Goal: Transaction & Acquisition: Purchase product/service

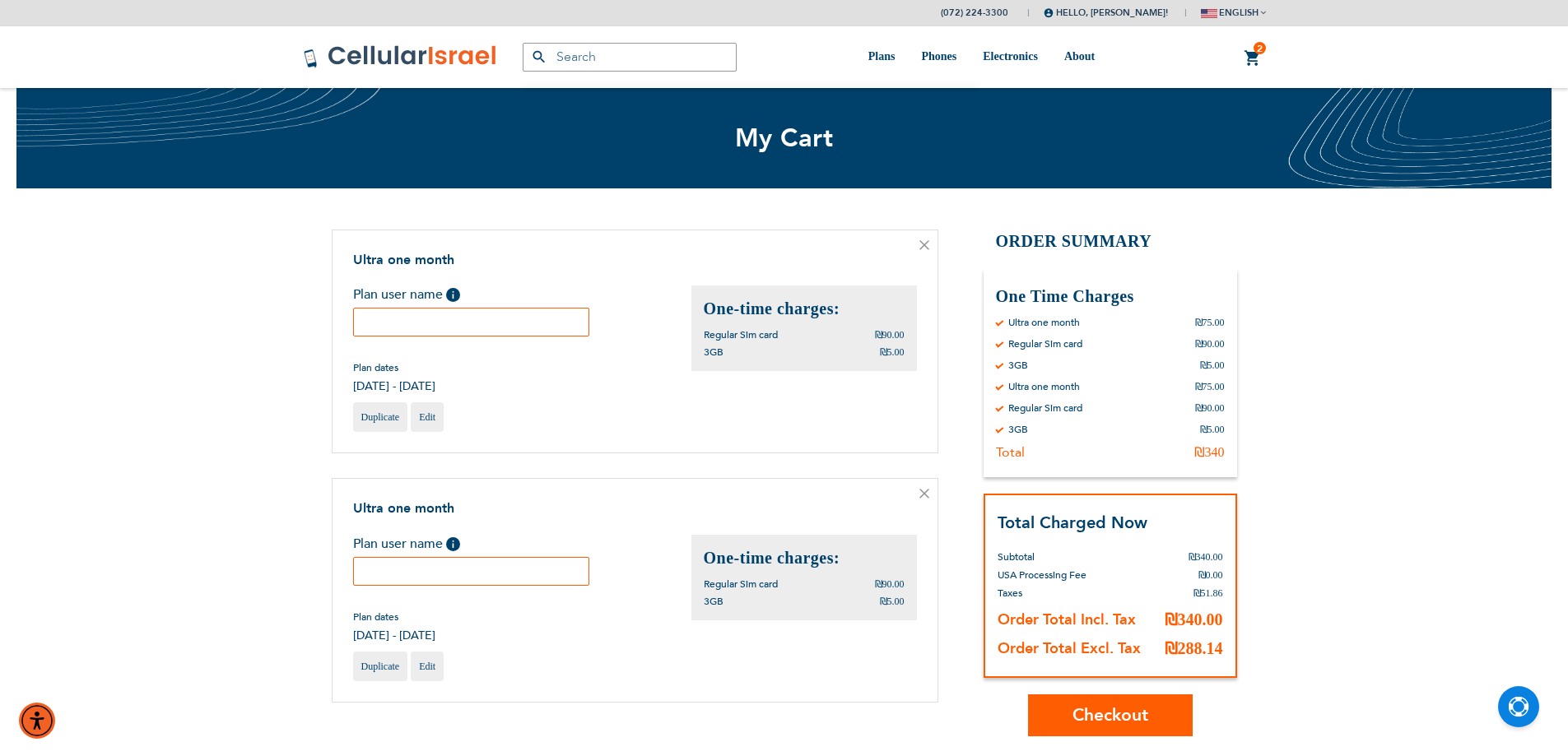
click at [532, 320] on input "text" at bounding box center [471, 322] width 237 height 29
paste input "358291740526150"
type input "358291740526150"
click at [412, 570] on input "text" at bounding box center [471, 572] width 237 height 29
click at [470, 564] on input "text" at bounding box center [471, 572] width 237 height 29
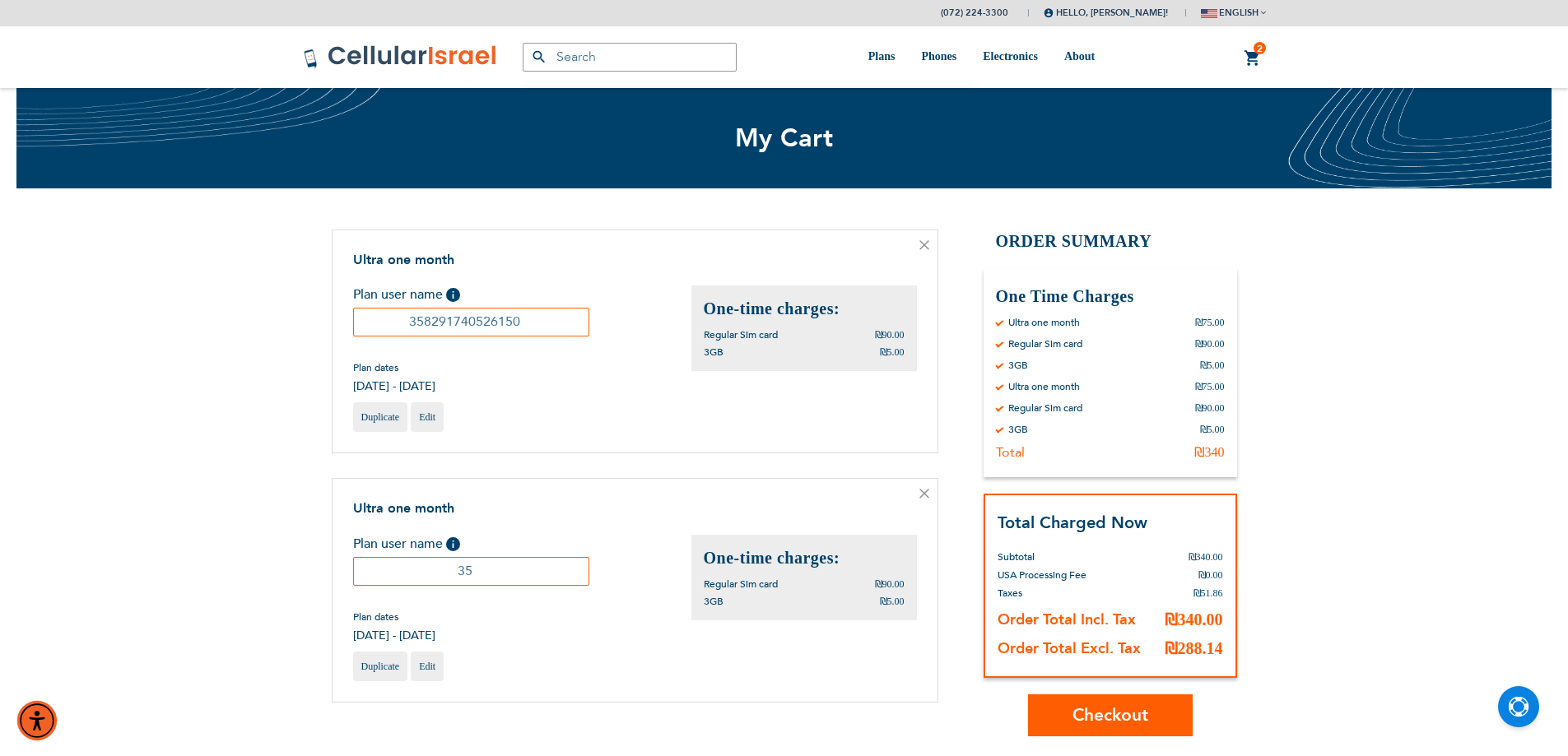
type input "3"
type input "358291741315868"
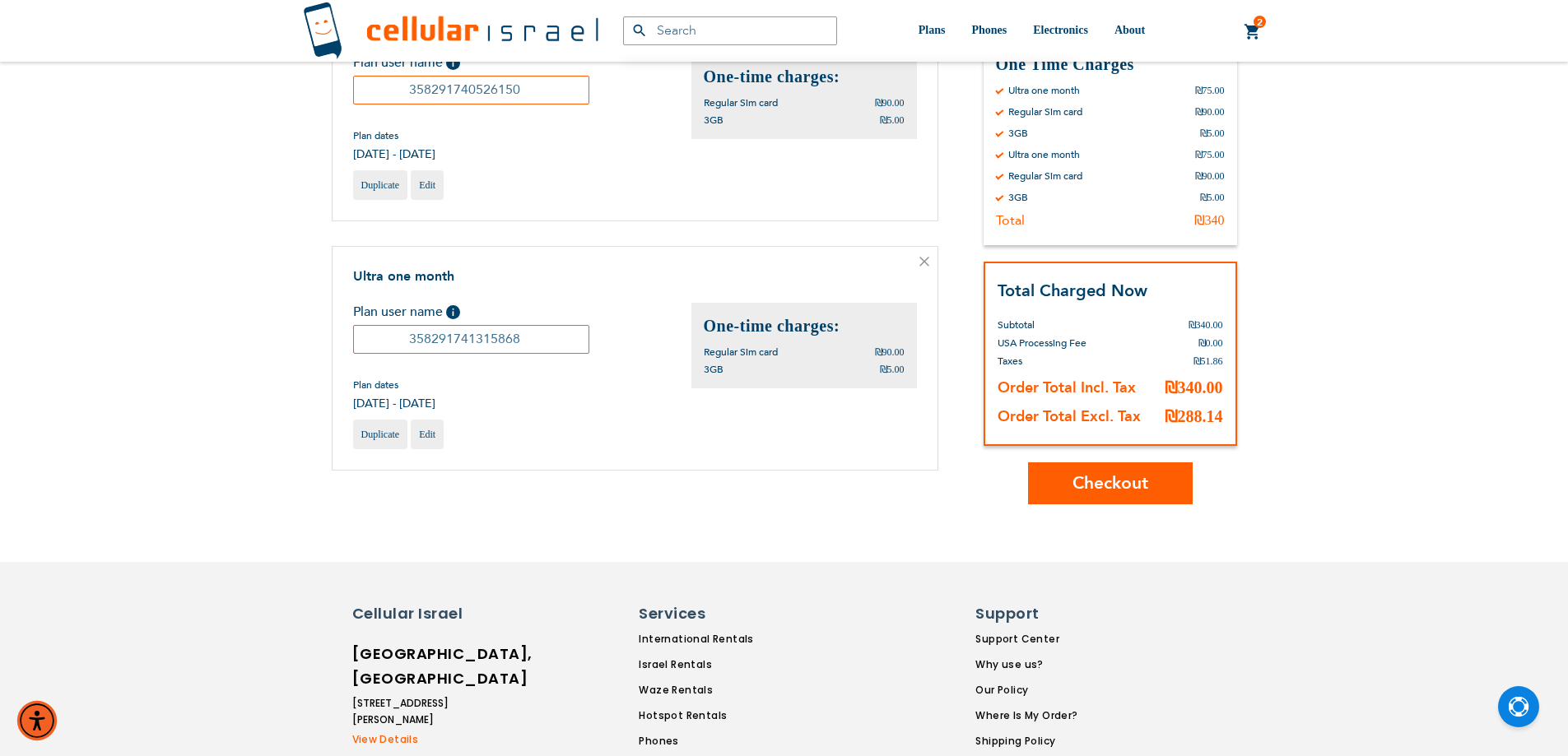
scroll to position [246, 0]
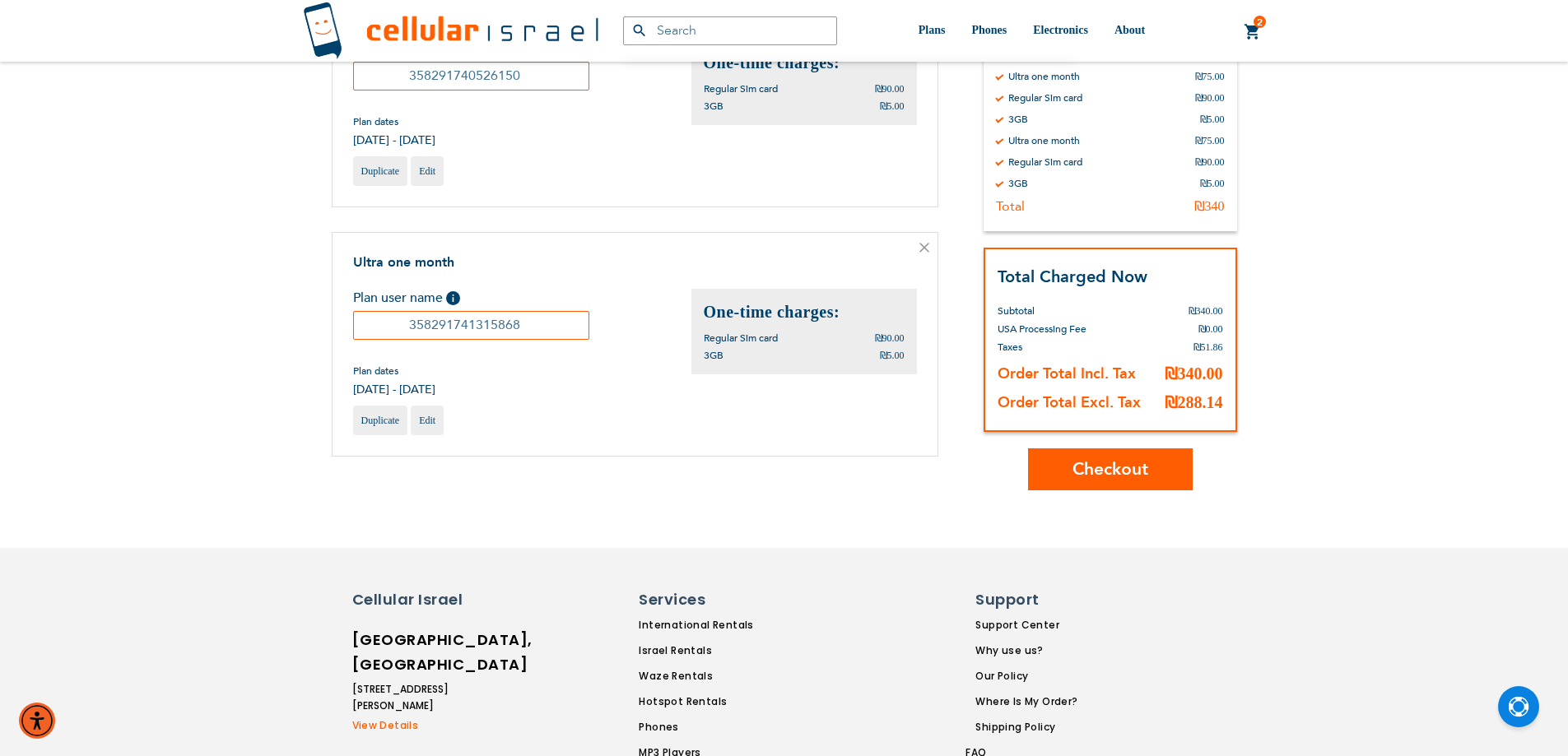
click at [1115, 463] on span "Checkout" at bounding box center [1109, 469] width 75 height 24
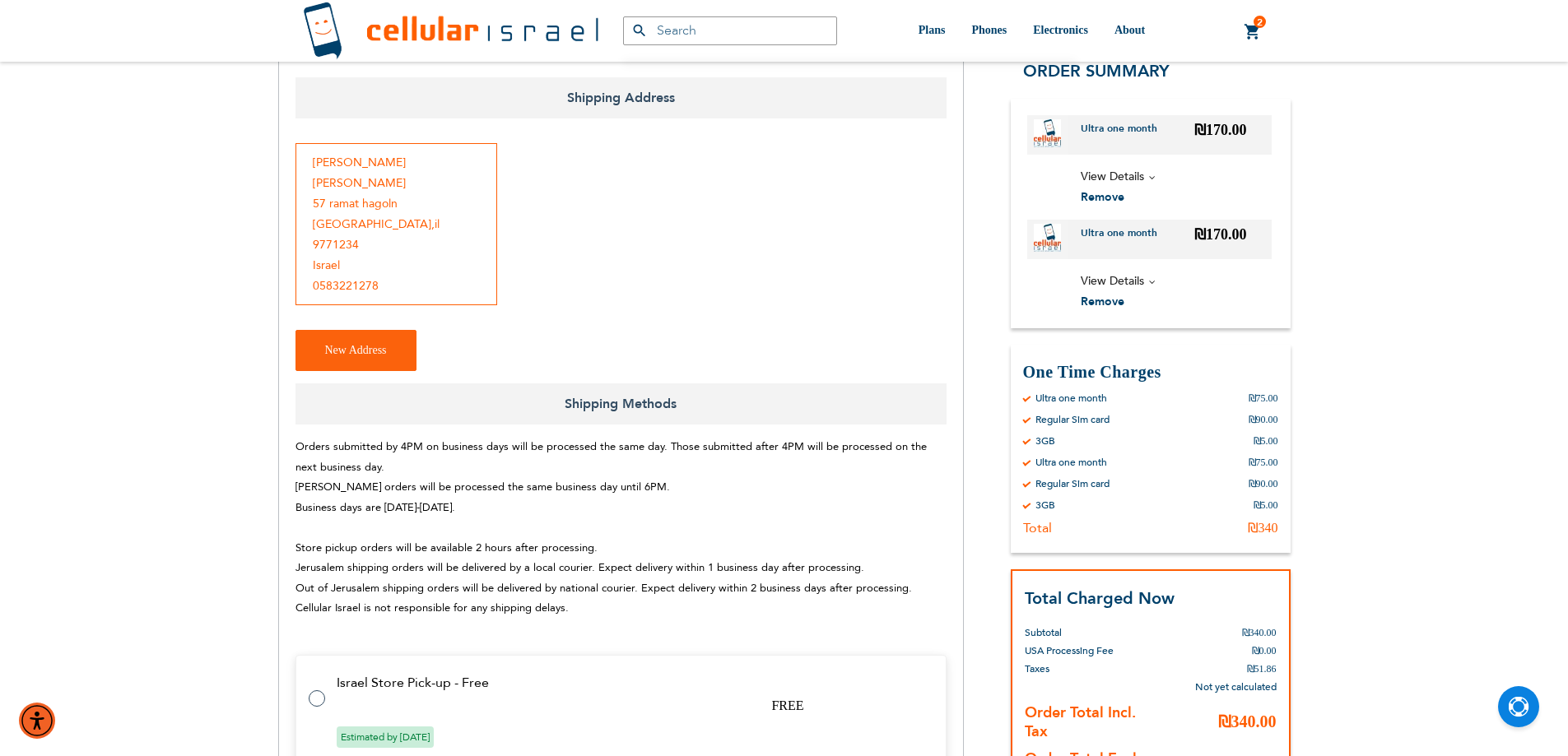
scroll to position [411, 0]
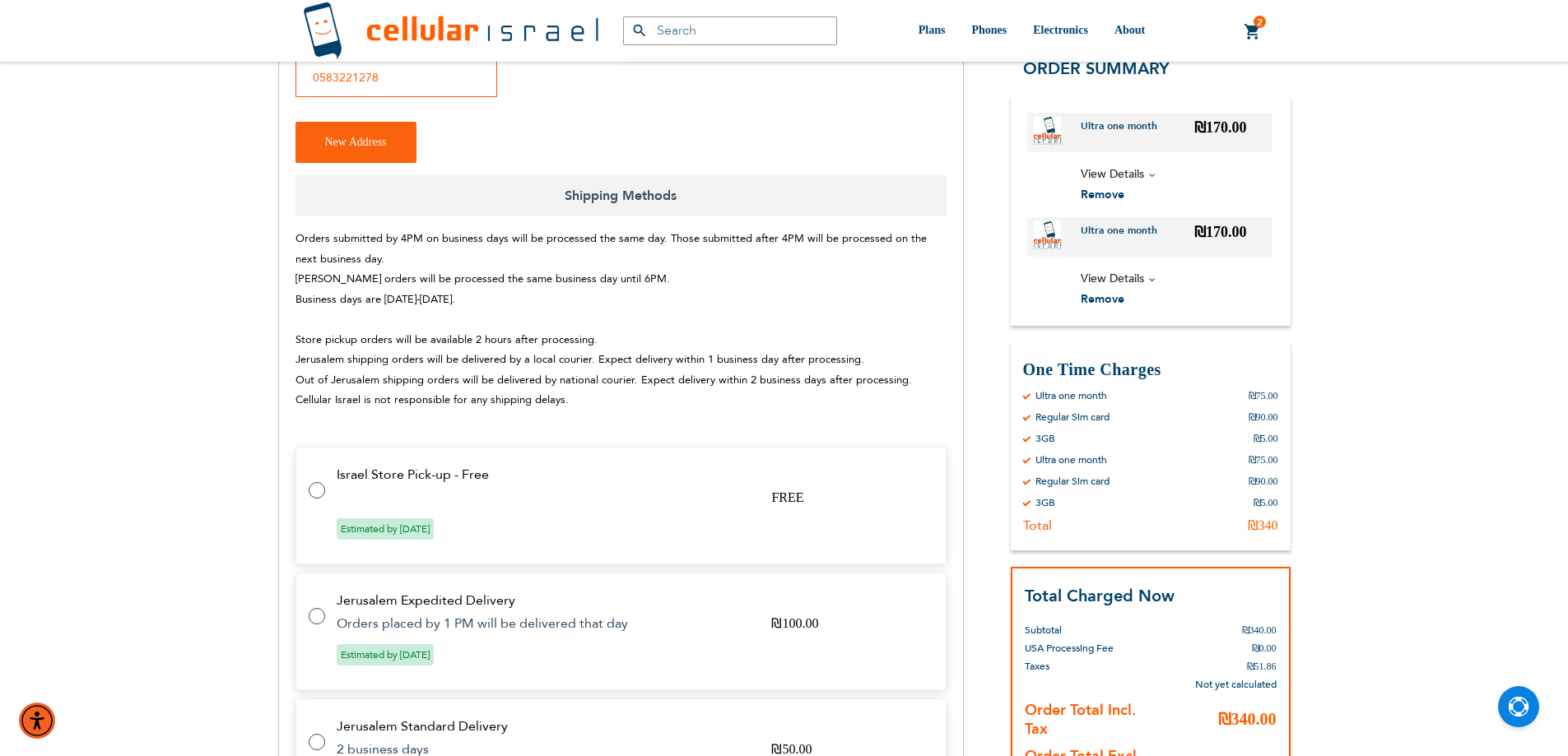
click at [315, 480] on label at bounding box center [325, 480] width 33 height 0
radio input "true"
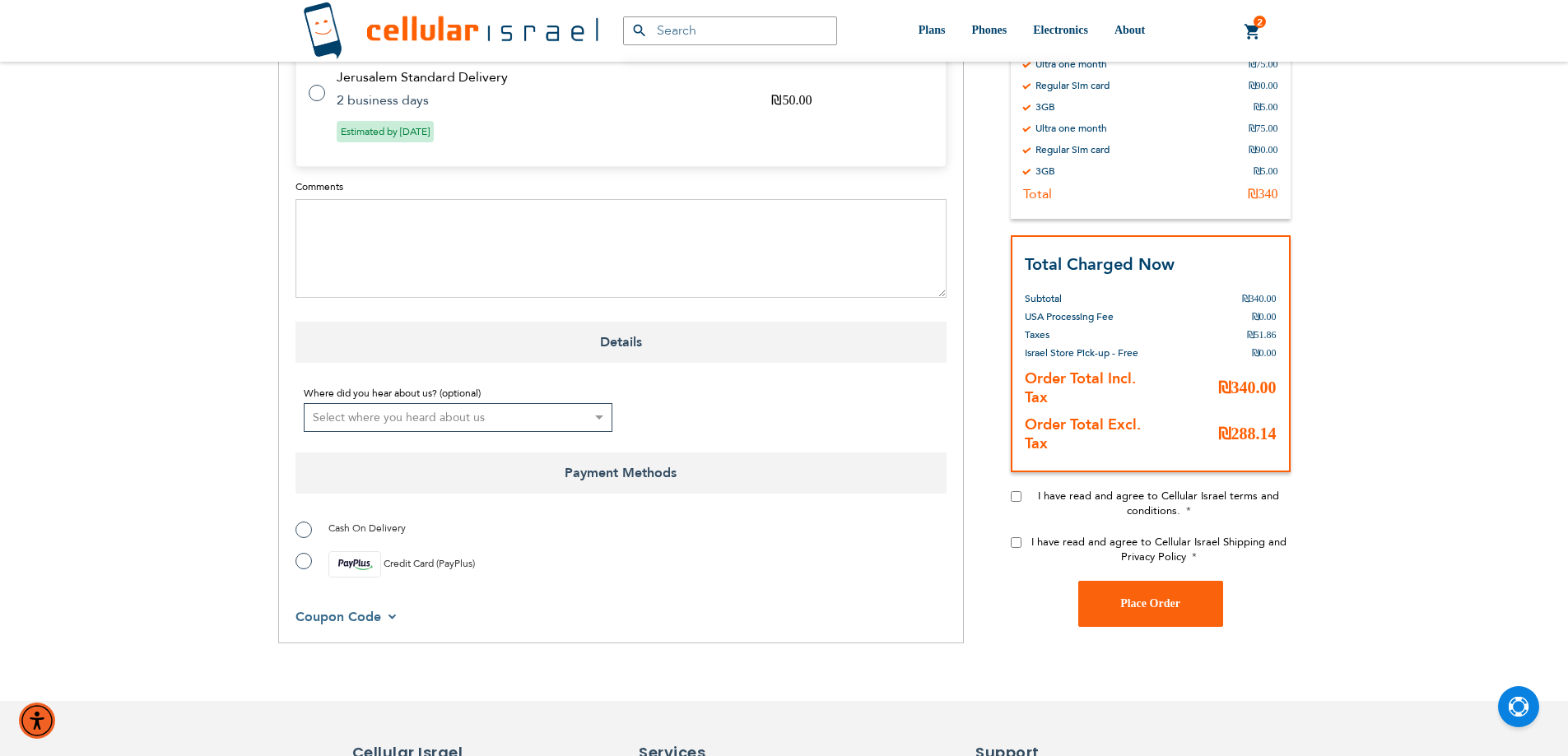
scroll to position [1070, 0]
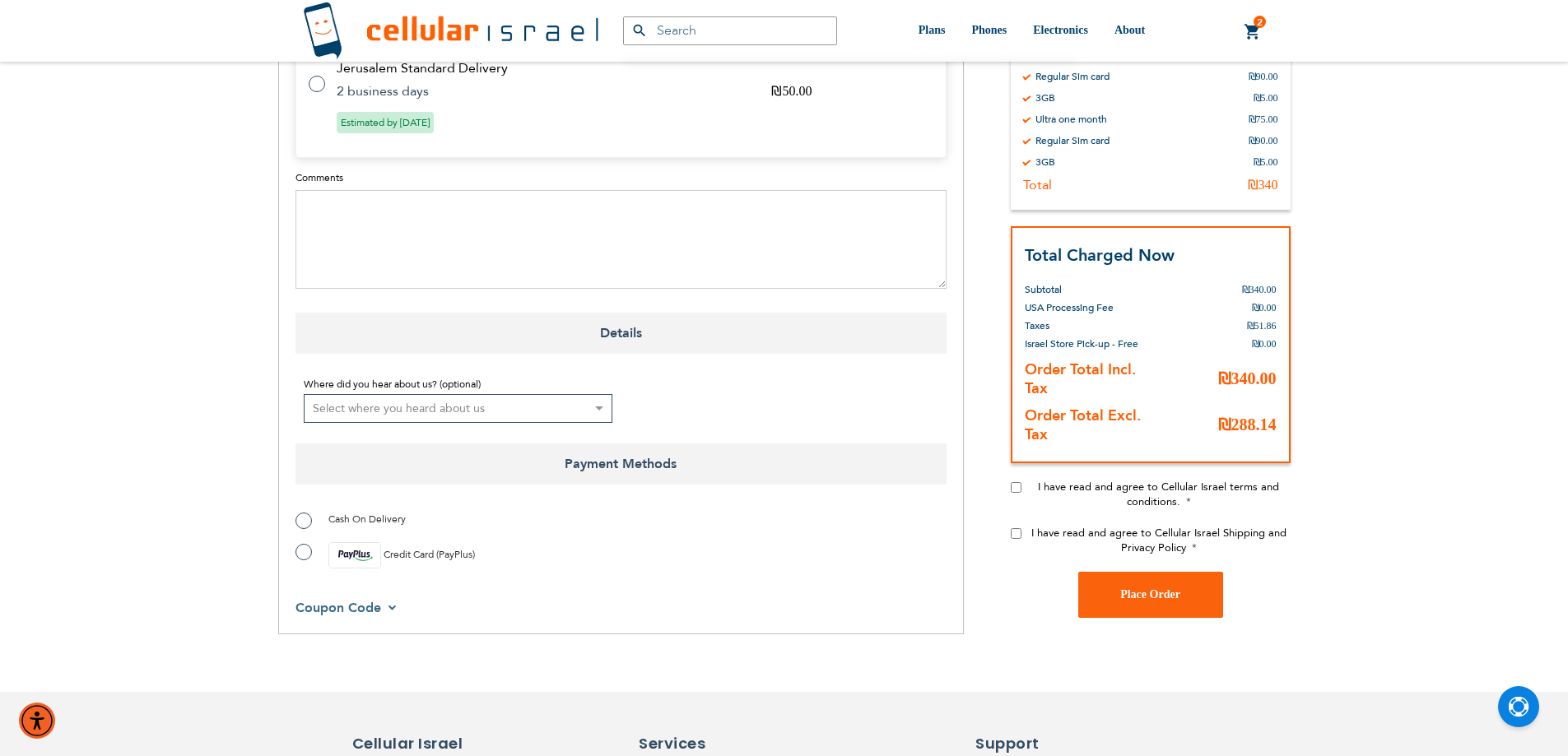
click at [1013, 482] on input "I have read and agree to Cellular Israel terms and conditions." at bounding box center [1016, 487] width 11 height 11
checkbox input "true"
click at [1019, 529] on input "I have read and agree to Cellular Israel Shipping and Privacy Policy" at bounding box center [1016, 534] width 11 height 11
checkbox input "true"
click at [301, 542] on label "Credit Card (PayPlus)" at bounding box center [385, 555] width 179 height 26
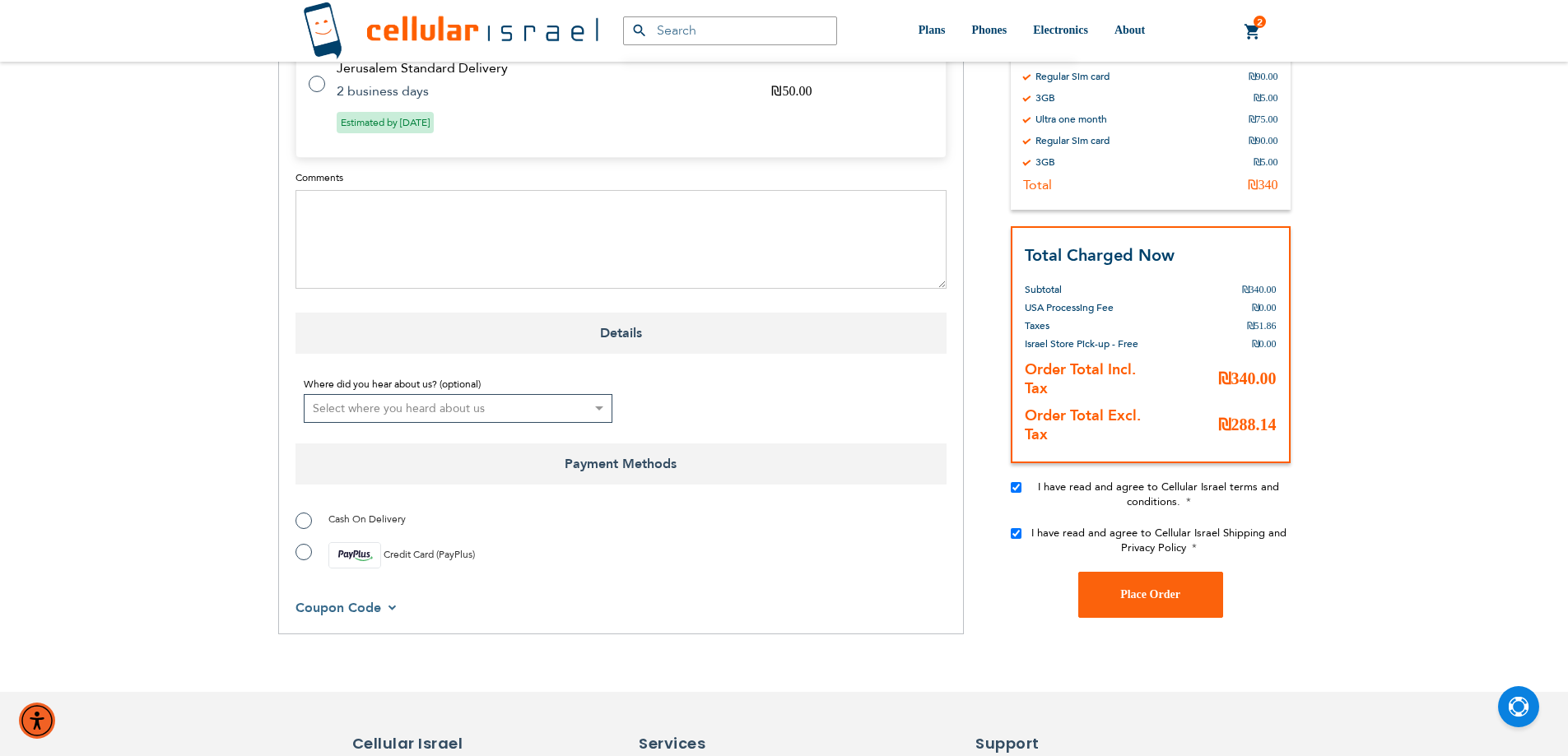
radio input "true"
drag, startPoint x: 1160, startPoint y: 559, endPoint x: 1155, endPoint y: 543, distance: 16.8
click at [1155, 572] on button "Place Order" at bounding box center [1150, 594] width 145 height 46
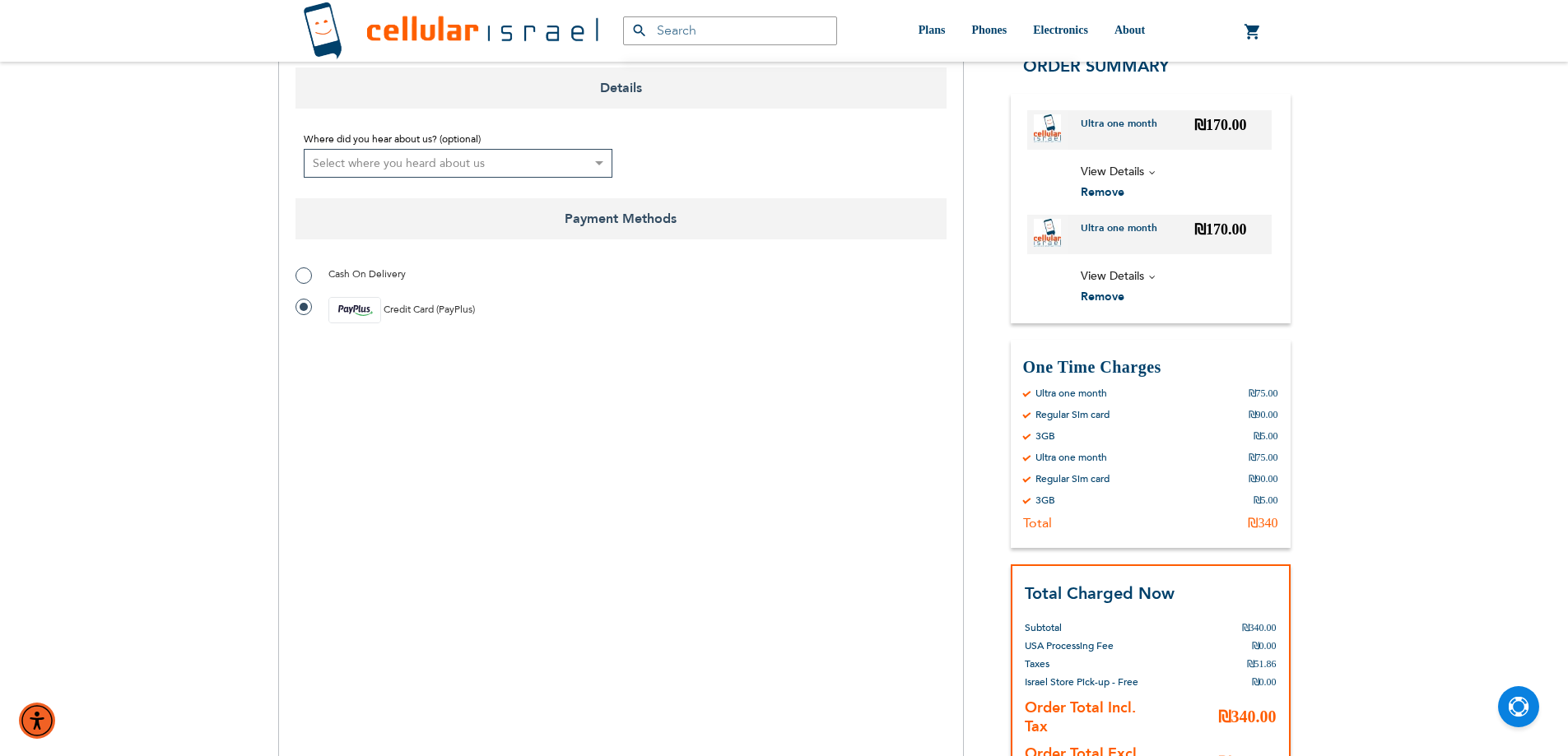
scroll to position [1481, 0]
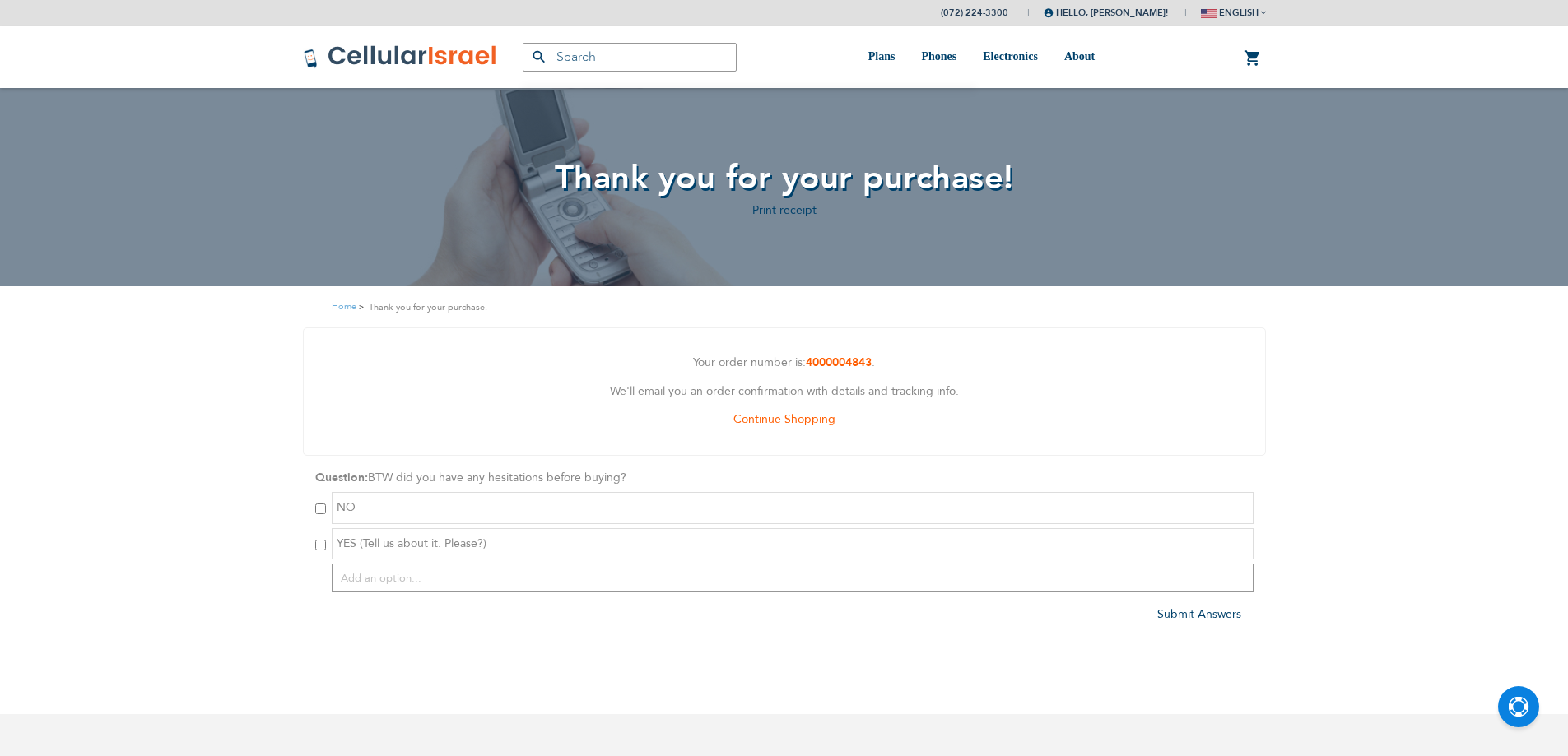
click at [1167, 16] on div "(072) 224-3300 Hello, shlomo brafman! My Plans My Orders Log Out english עברית" at bounding box center [1103, 13] width 325 height 26
click at [1090, 116] on link "Log Out" at bounding box center [1101, 118] width 65 height 16
